Goal: Navigation & Orientation: Find specific page/section

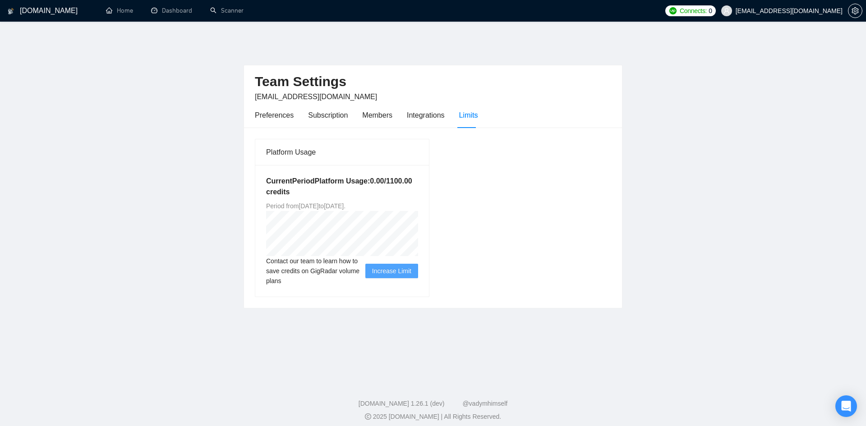
click at [330, 42] on div "Team Settings [EMAIL_ADDRESS][DOMAIN_NAME] Preferences Subscription Members Int…" at bounding box center [433, 175] width 379 height 266
click at [372, 42] on div "Team Settings [EMAIL_ADDRESS][DOMAIN_NAME] Preferences Subscription Members Int…" at bounding box center [433, 175] width 379 height 266
click at [667, 289] on main "Team Settings [EMAIL_ADDRESS][DOMAIN_NAME] Preferences Subscription Members Int…" at bounding box center [432, 202] width 837 height 321
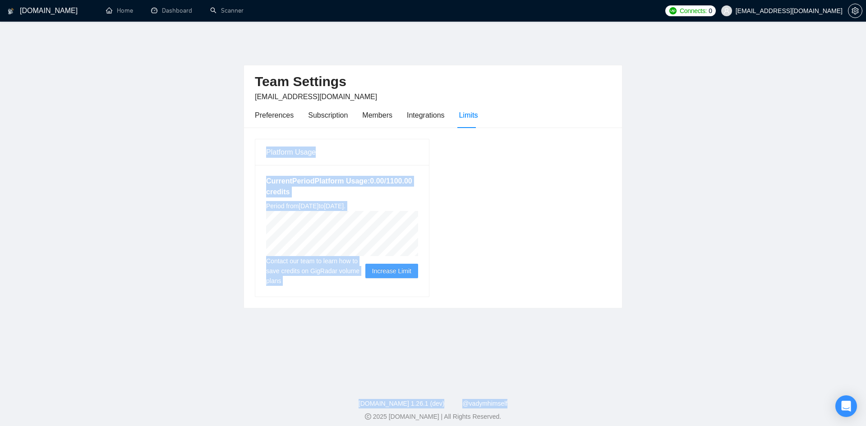
drag, startPoint x: 667, startPoint y: 289, endPoint x: 404, endPoint y: 113, distance: 316.5
click at [418, 125] on main "Team Settings [EMAIL_ADDRESS][DOMAIN_NAME] Preferences Subscription Members Int…" at bounding box center [432, 202] width 837 height 321
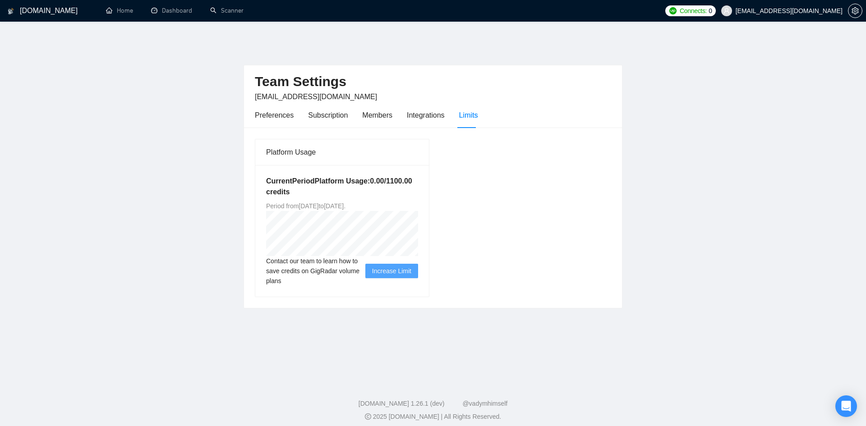
click at [318, 65] on div "Team Settings [EMAIL_ADDRESS][DOMAIN_NAME]" at bounding box center [433, 83] width 356 height 37
click at [319, 45] on div "Team Settings [EMAIL_ADDRESS][DOMAIN_NAME] Preferences Subscription Members Int…" at bounding box center [433, 175] width 379 height 266
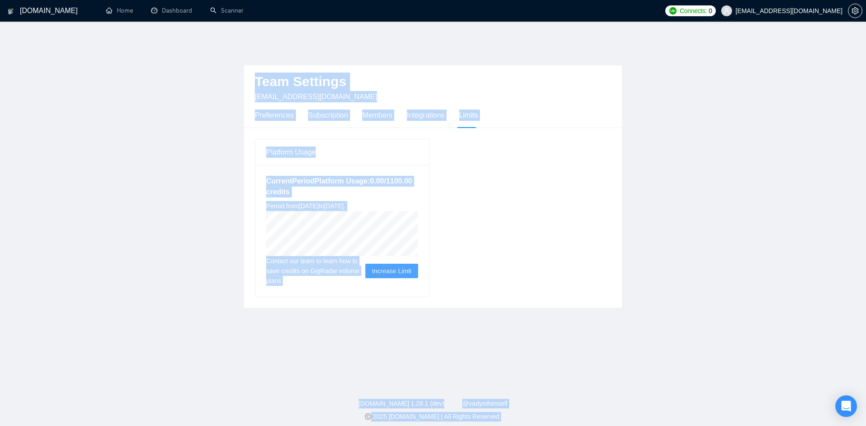
drag, startPoint x: 319, startPoint y: 45, endPoint x: 562, endPoint y: 414, distance: 441.6
click at [562, 414] on div "[DOMAIN_NAME] Home Dashboard Scanner Connects: 0 [EMAIL_ADDRESS][DOMAIN_NAME] T…" at bounding box center [433, 219] width 866 height 426
click at [418, 336] on main "Team Settings [EMAIL_ADDRESS][DOMAIN_NAME] Preferences Subscription Members Int…" at bounding box center [432, 202] width 837 height 321
